Goal: Information Seeking & Learning: Learn about a topic

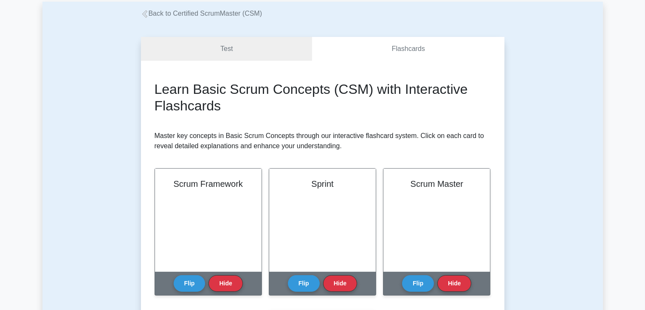
scroll to position [127, 0]
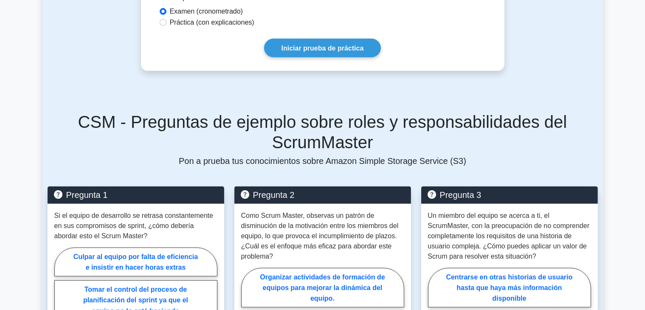
scroll to position [425, 0]
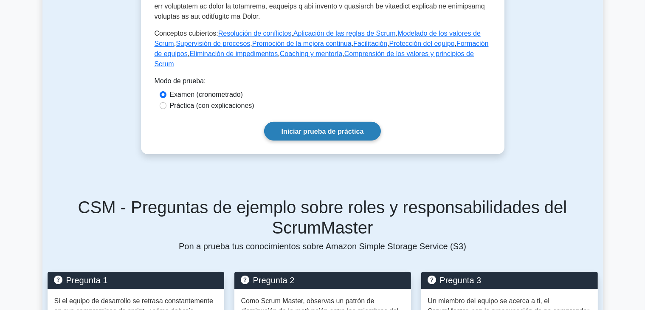
click at [318, 128] on font "Iniciar prueba de práctica" at bounding box center [323, 131] width 82 height 7
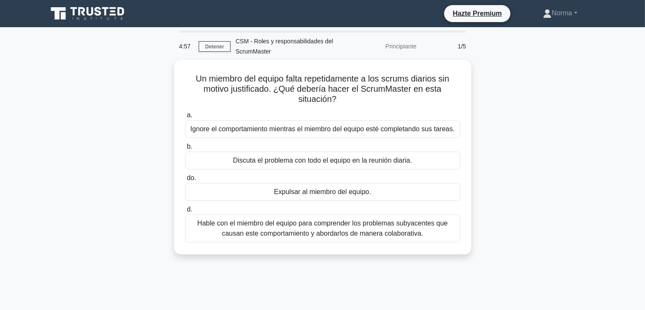
drag, startPoint x: 513, startPoint y: 107, endPoint x: 566, endPoint y: 111, distance: 53.2
click at [566, 111] on div "Un miembro del equipo falta repetidamente a los scrums diarios sin motivo justi…" at bounding box center [322, 162] width 560 height 205
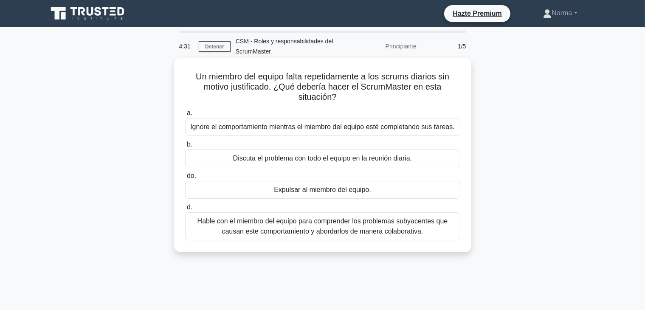
click at [395, 230] on font "Hable con el miembro del equipo para comprender los problemas subyacentes que c…" at bounding box center [322, 225] width 251 height 17
click at [185, 210] on input "d. Hable con el miembro del equipo para comprender los problemas subyacentes qu…" at bounding box center [185, 208] width 0 height 6
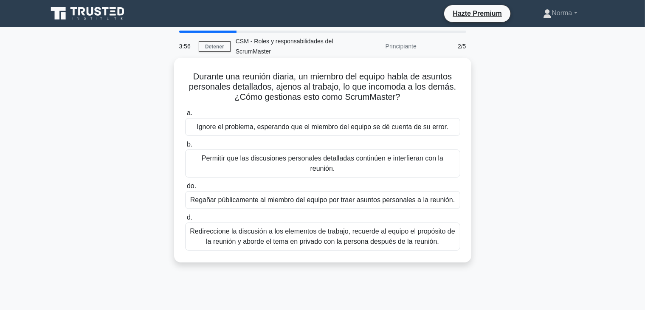
click at [326, 232] on font "Redireccione la discusión a los elementos de trabajo, recuerde al equipo el pro…" at bounding box center [322, 236] width 265 height 17
click at [185, 220] on input "d. Redireccione la discusión a los elementos de trabajo, recuerde al equipo el …" at bounding box center [185, 218] width 0 height 6
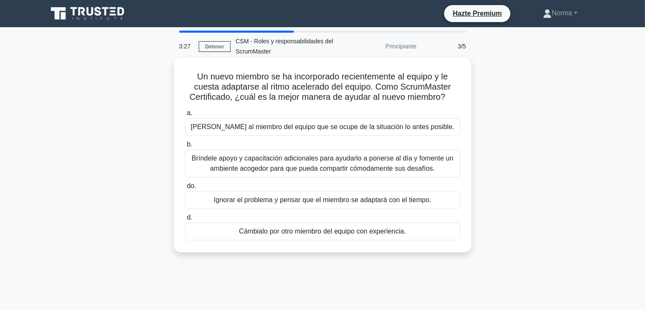
click at [286, 171] on font "Bríndele apoyo y capacitación adicionales para ayudarlo a ponerse al día y fome…" at bounding box center [322, 163] width 262 height 17
click at [185, 147] on input "b. Bríndele apoyo y capacitación adicionales para ayudarlo a ponerse al día y f…" at bounding box center [185, 145] width 0 height 6
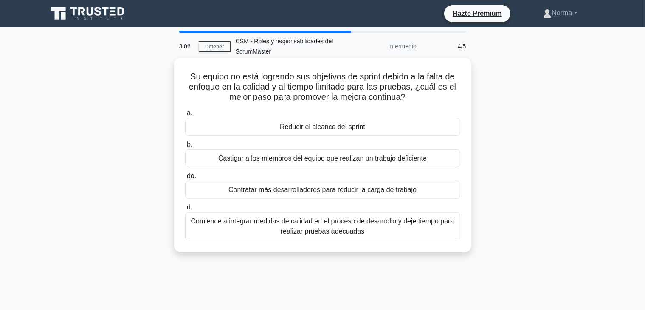
click at [326, 231] on font "Comience a integrar medidas de calidad en el proceso de desarrollo y deje tiemp…" at bounding box center [322, 225] width 263 height 17
click at [185, 210] on input "d. Comience a integrar medidas de calidad en el proceso de desarrollo y deje ti…" at bounding box center [185, 208] width 0 height 6
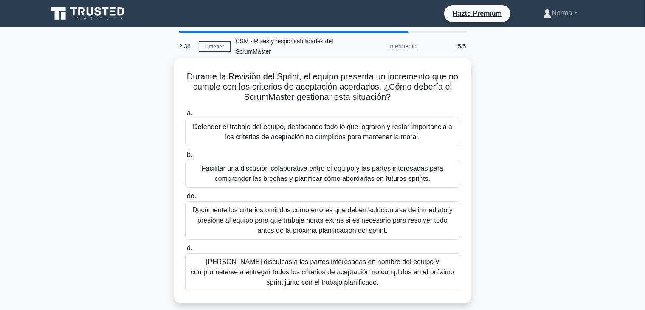
click at [217, 172] on font "Facilitar una discusión colaborativa entre el equipo y las partes interesadas p…" at bounding box center [323, 173] width 242 height 17
click at [185, 158] on input "b. Facilitar una discusión colaborativa entre el equipo y las partes interesada…" at bounding box center [185, 155] width 0 height 6
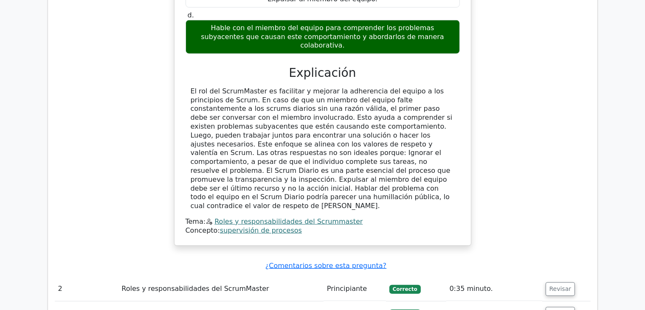
scroll to position [940, 0]
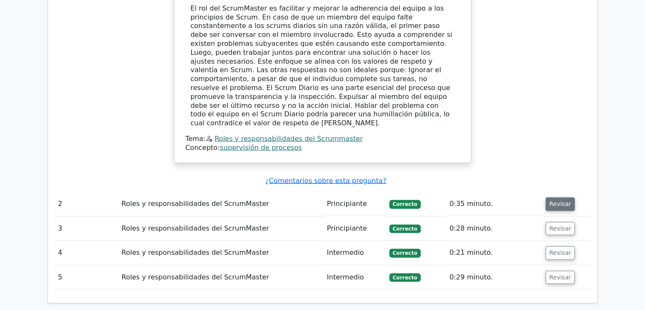
click at [557, 201] on font "Revisar" at bounding box center [560, 204] width 22 height 7
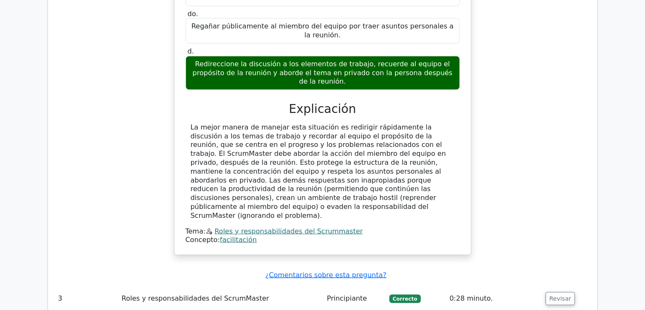
scroll to position [1322, 0]
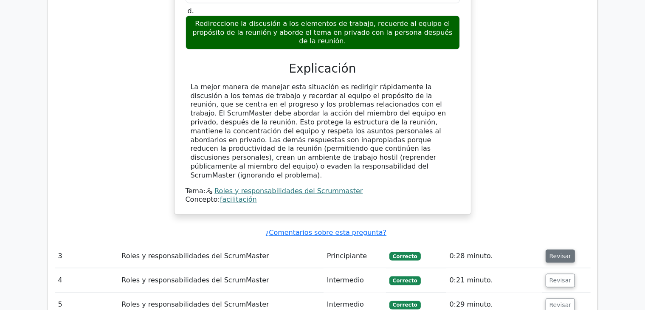
click at [554, 253] on font "Revisar" at bounding box center [560, 256] width 22 height 7
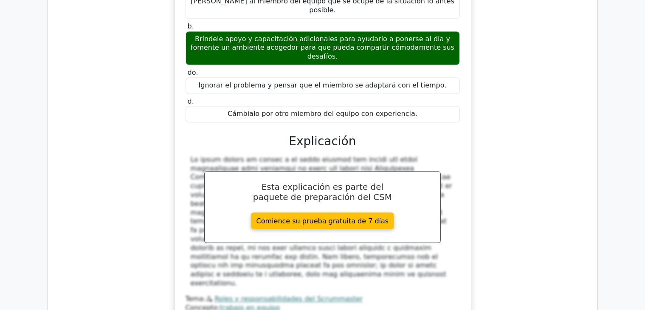
scroll to position [1746, 0]
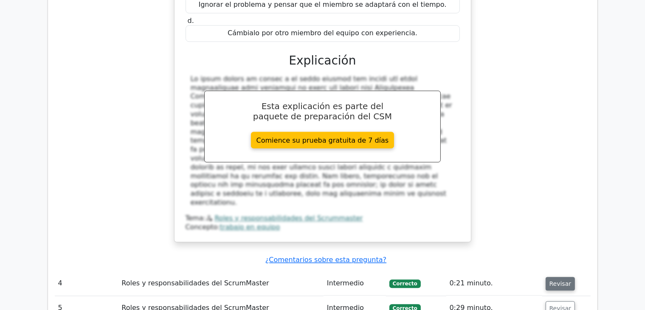
click at [552, 280] on font "Revisar" at bounding box center [560, 283] width 22 height 7
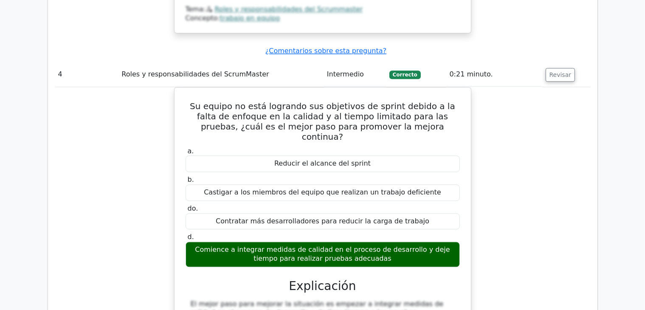
scroll to position [2086, 0]
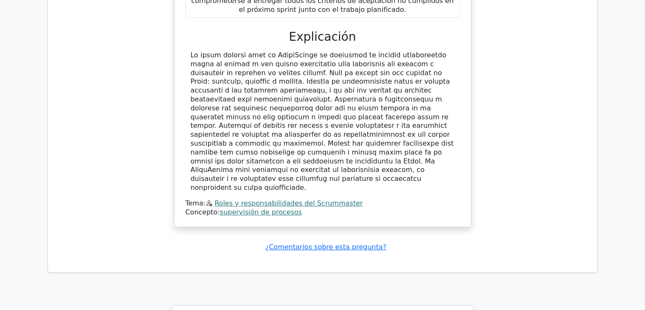
scroll to position [2813, 0]
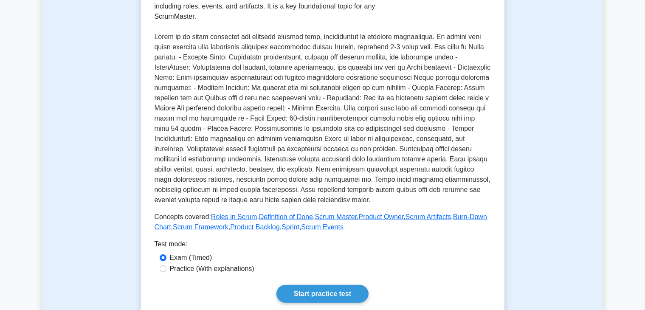
scroll to position [42, 0]
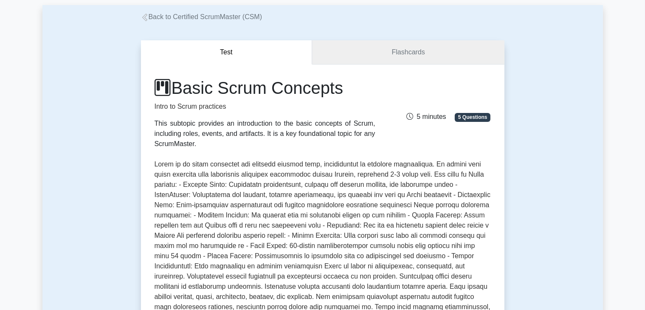
click at [379, 53] on link "Flashcards" at bounding box center [408, 52] width 192 height 24
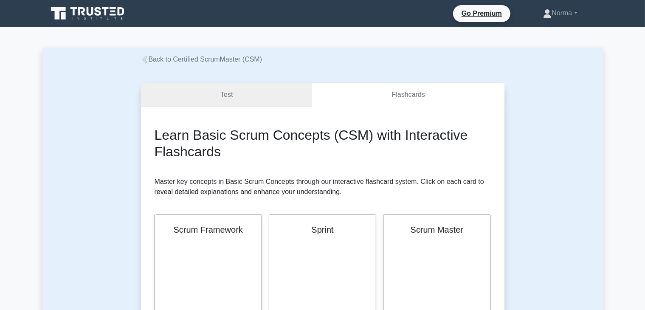
click at [237, 93] on link "Test" at bounding box center [227, 95] width 172 height 24
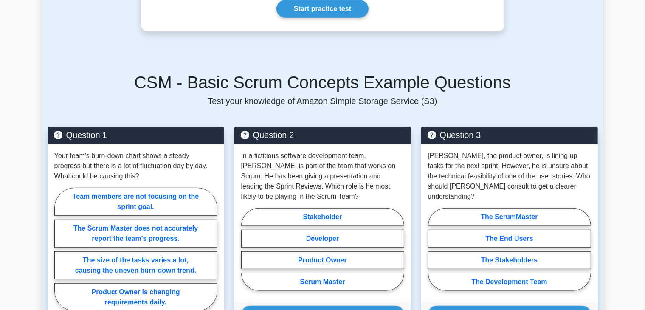
scroll to position [552, 0]
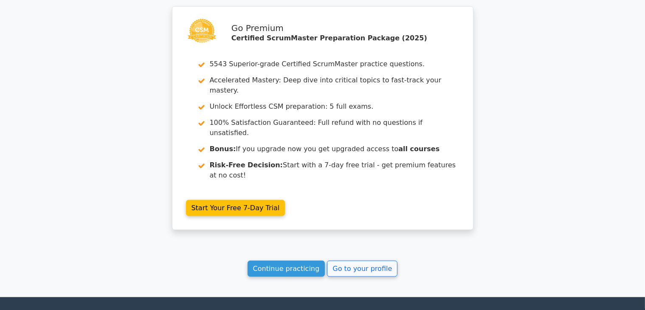
scroll to position [1224, 0]
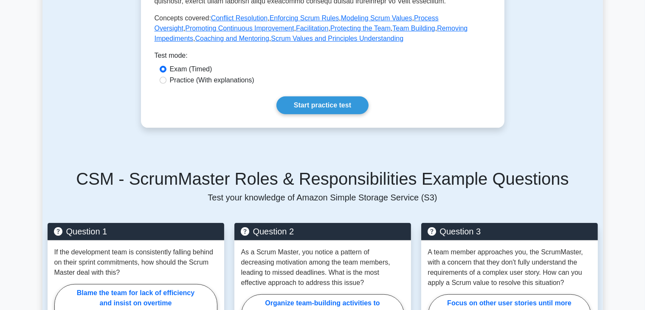
scroll to position [425, 0]
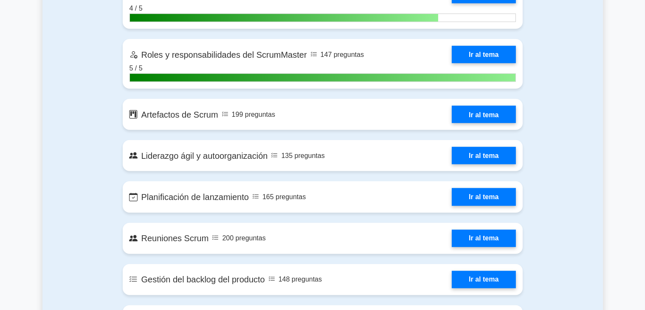
scroll to position [735, 0]
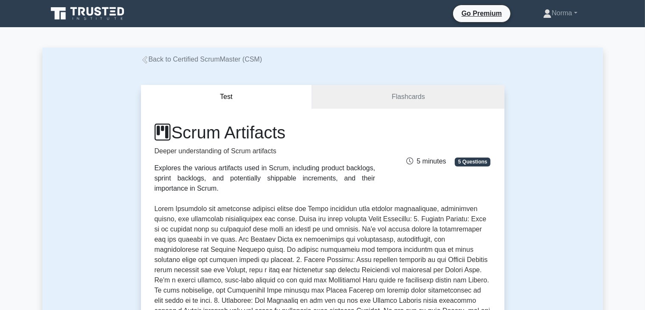
drag, startPoint x: 549, startPoint y: 131, endPoint x: 440, endPoint y: 62, distance: 129.4
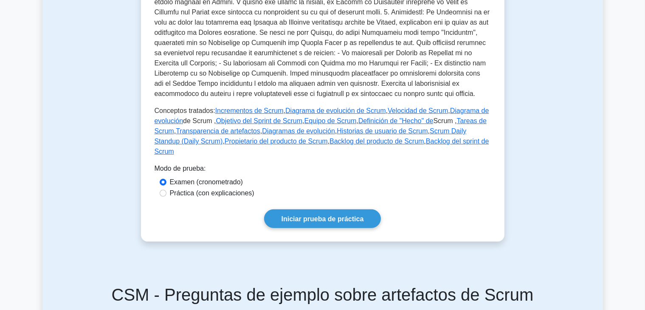
scroll to position [340, 0]
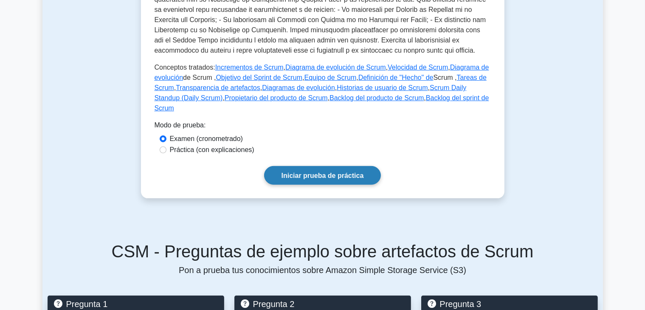
click at [321, 172] on font "Iniciar prueba de práctica" at bounding box center [323, 175] width 82 height 7
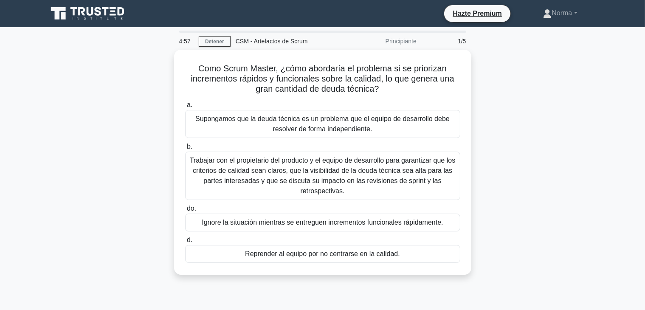
click at [130, 88] on div "Como Scrum Master, ¿cómo abordaría el problema si se priorizan incrementos rápi…" at bounding box center [322, 167] width 560 height 235
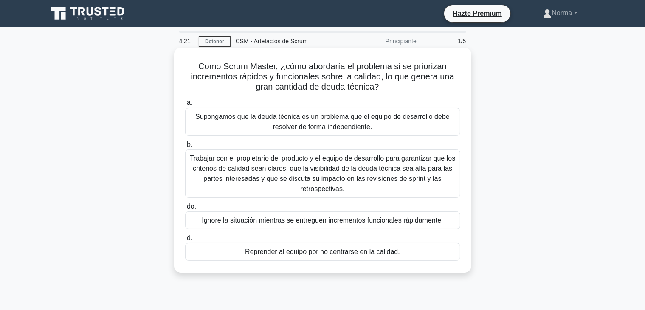
click at [225, 172] on font "Trabajar con el propietario del producto y el equipo de desarrollo para garanti…" at bounding box center [323, 174] width 266 height 38
click at [185, 147] on input "b. Trabajar con el propietario del producto y el equipo de desarrollo para gara…" at bounding box center [185, 145] width 0 height 6
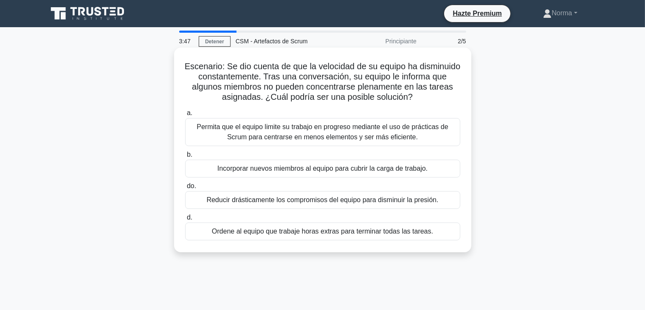
click at [238, 136] on font "Permita que el equipo limite su trabajo en progreso mediante el uso de práctica…" at bounding box center [322, 131] width 251 height 17
click at [185, 116] on input "a. Permita que el equipo limite su trabajo en progreso mediante el uso de práct…" at bounding box center [185, 113] width 0 height 6
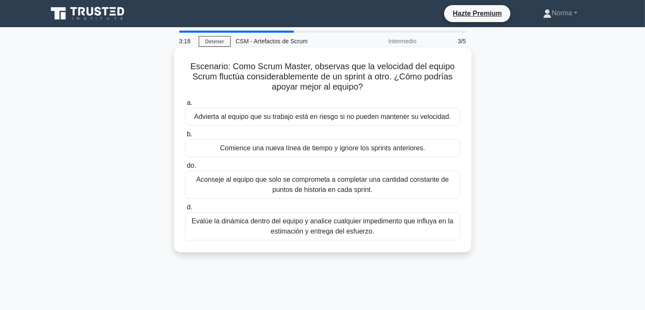
click at [329, 228] on font "Evalúe la dinámica dentro del equipo y analice cualquier impedimento que influy…" at bounding box center [322, 225] width 262 height 17
click at [185, 210] on input "d. Evalúe la dinámica dentro del equipo y analice cualquier impedimento que inf…" at bounding box center [185, 208] width 0 height 6
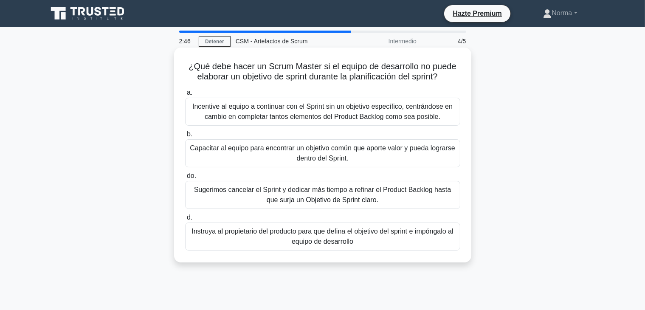
click at [239, 153] on font "Capacitar al equipo para encontrar un objetivo común que aporte valor y pueda l…" at bounding box center [322, 153] width 267 height 20
click at [185, 137] on input "b. Capacitar al equipo para encontrar un objetivo común que aporte valor y pued…" at bounding box center [185, 135] width 0 height 6
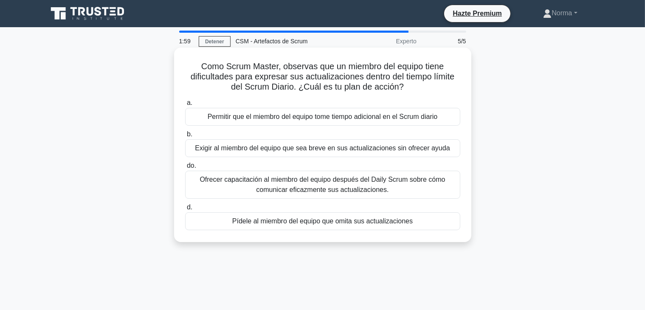
click at [254, 184] on font "Ofrecer capacitación al miembro del equipo después del Daily Scrum sobre cómo c…" at bounding box center [322, 184] width 245 height 17
click at [185, 169] on input "do. Ofrecer capacitación al miembro del equipo después del Daily Scrum sobre có…" at bounding box center [185, 166] width 0 height 6
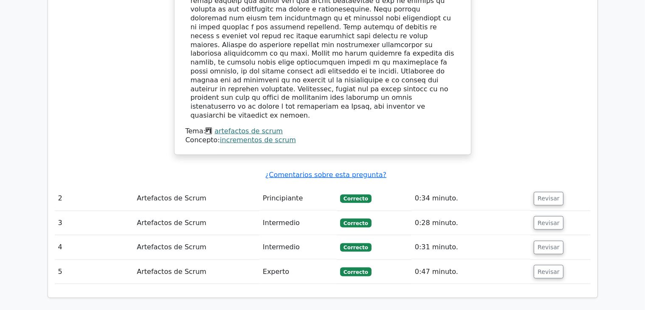
scroll to position [1019, 0]
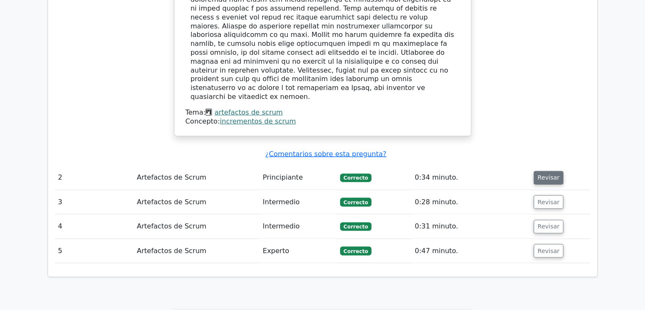
click at [548, 175] on font "Revisar" at bounding box center [549, 178] width 22 height 7
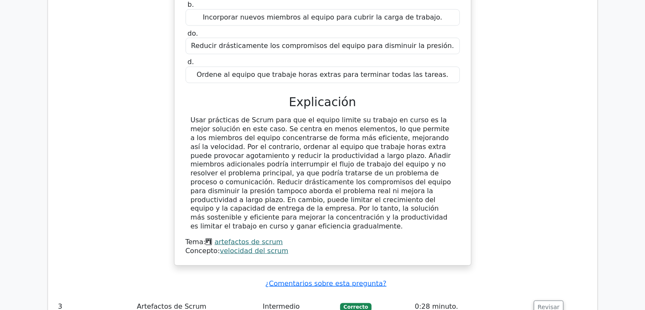
scroll to position [1401, 0]
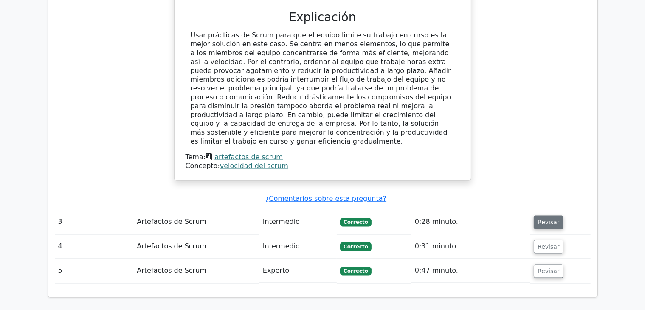
click at [545, 219] on font "Revisar" at bounding box center [549, 222] width 22 height 7
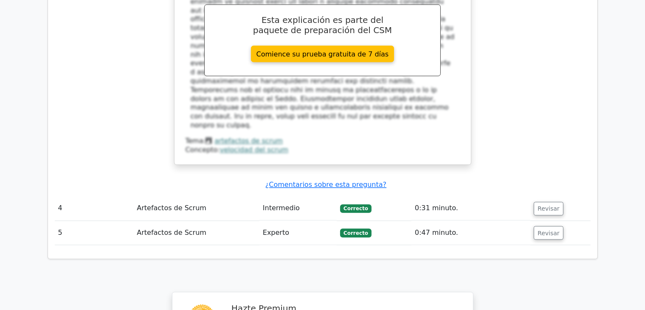
scroll to position [1911, 0]
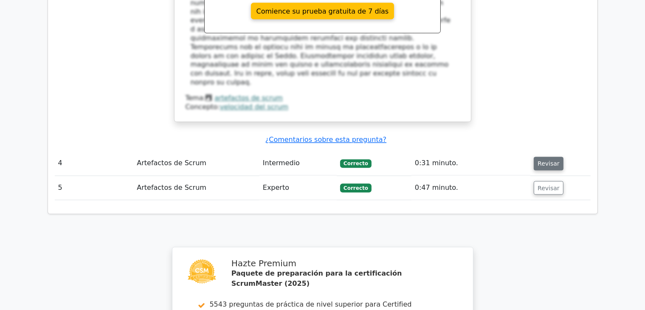
click at [543, 160] on font "Revisar" at bounding box center [549, 163] width 22 height 7
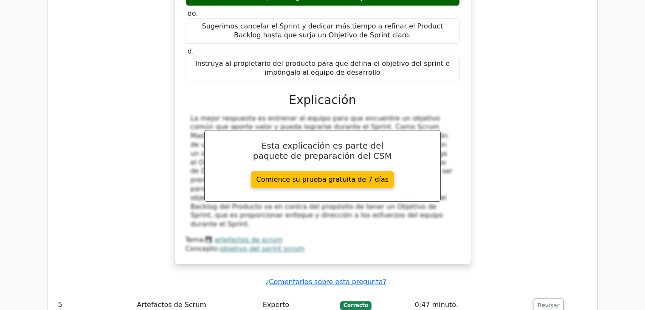
scroll to position [2250, 0]
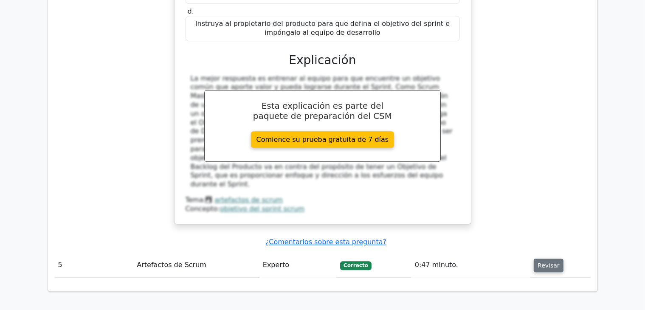
click at [549, 262] on font "Revisar" at bounding box center [549, 265] width 22 height 7
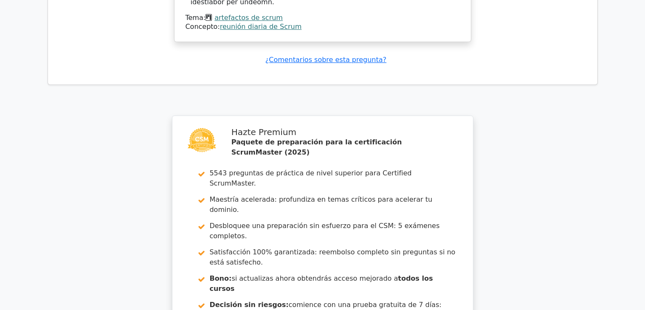
scroll to position [2901, 0]
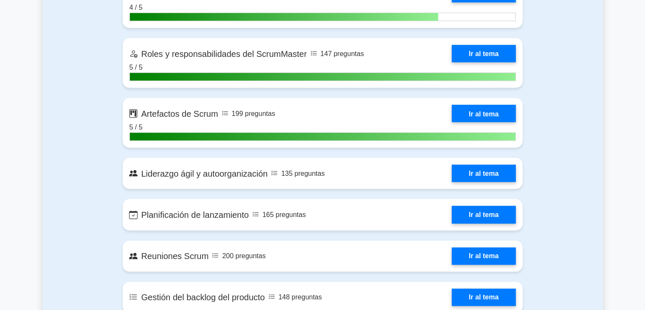
scroll to position [669, 0]
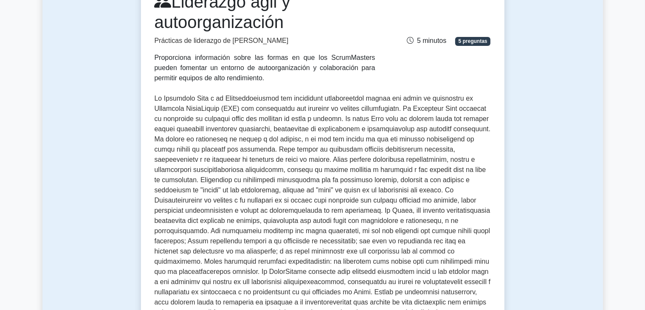
scroll to position [42, 0]
